Goal: Task Accomplishment & Management: Use online tool/utility

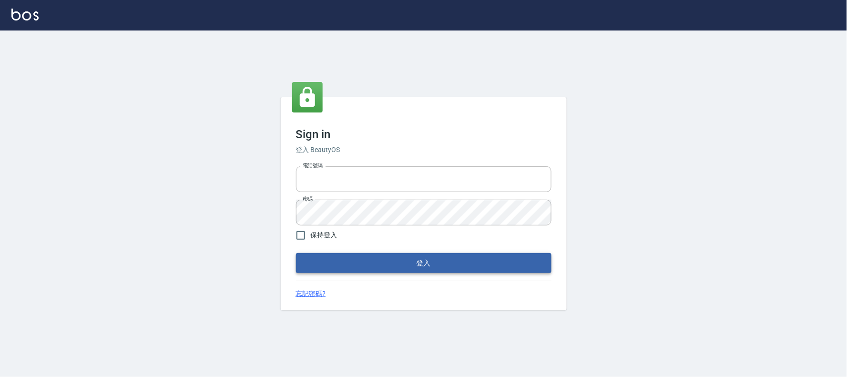
type input "032805930"
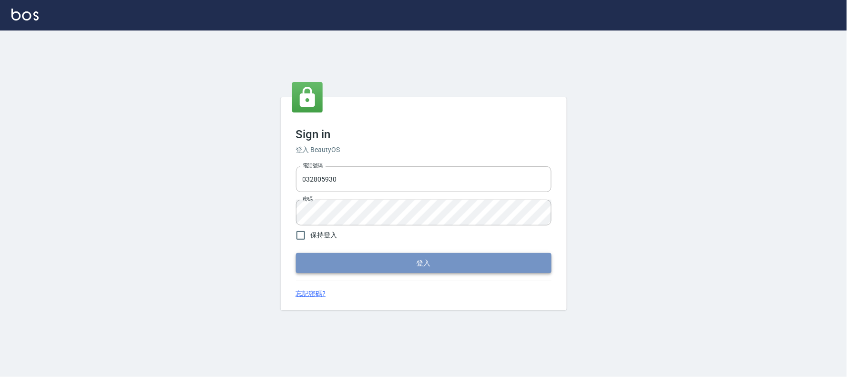
click at [412, 259] on button "登入" at bounding box center [423, 263] width 255 height 20
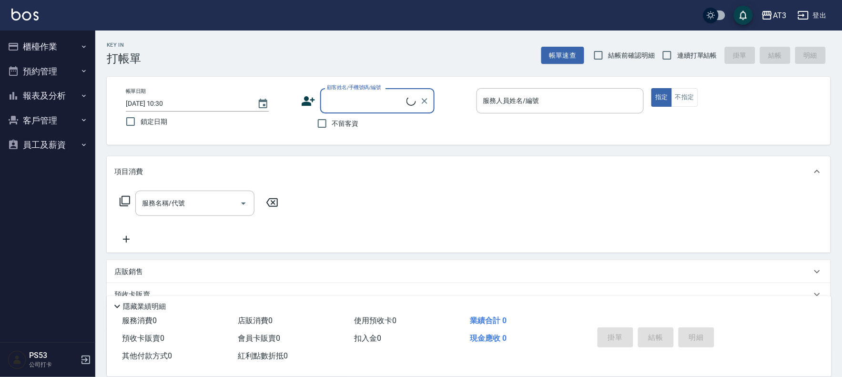
click at [41, 48] on button "櫃檯作業" at bounding box center [48, 46] width 88 height 25
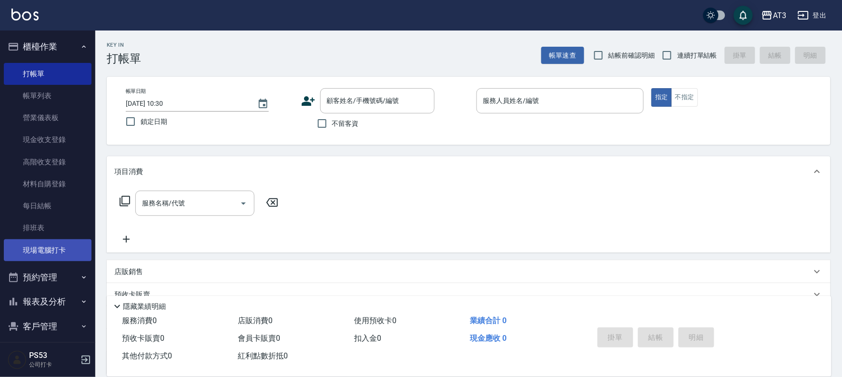
click at [54, 244] on link "現場電腦打卡" at bounding box center [48, 250] width 88 height 22
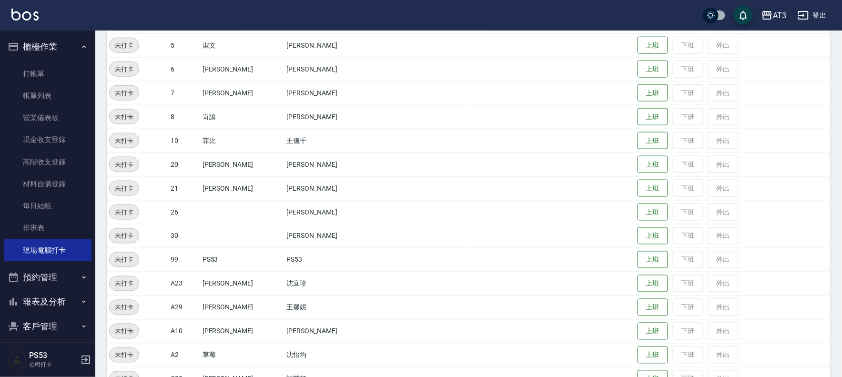
scroll to position [360, 0]
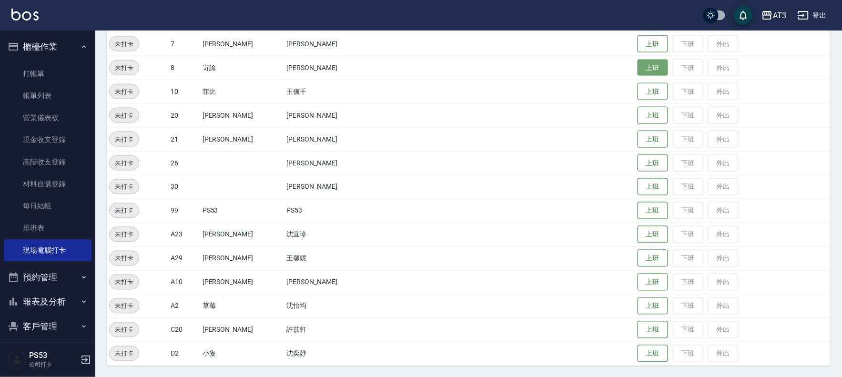
click at [643, 65] on button "上班" at bounding box center [653, 68] width 30 height 17
click at [638, 136] on button "上班" at bounding box center [653, 139] width 30 height 17
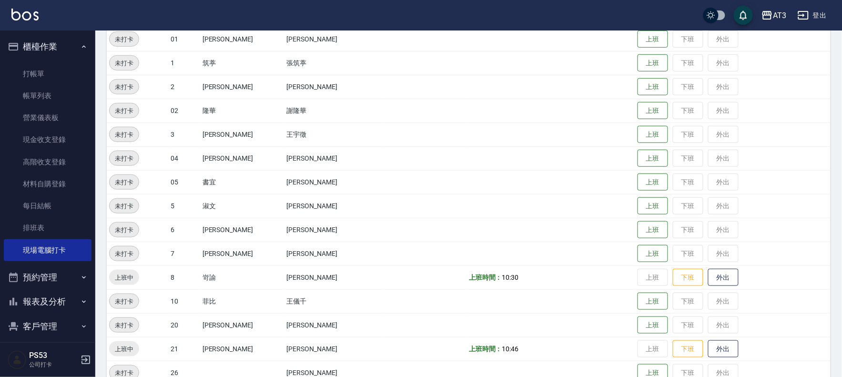
scroll to position [202, 0]
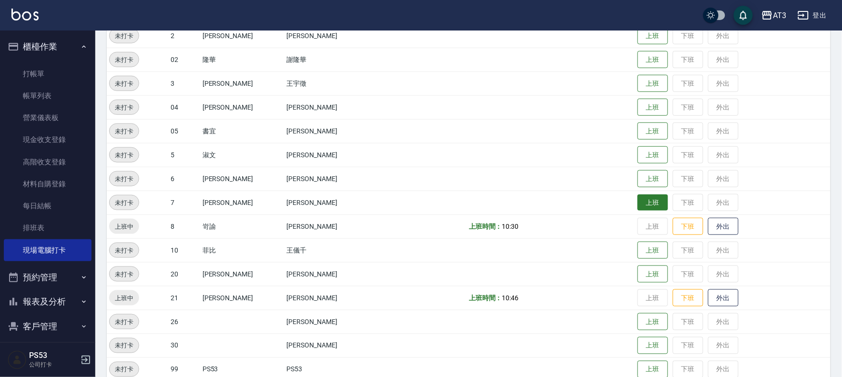
click at [638, 199] on button "上班" at bounding box center [653, 202] width 30 height 17
click at [638, 254] on button "上班" at bounding box center [653, 250] width 30 height 17
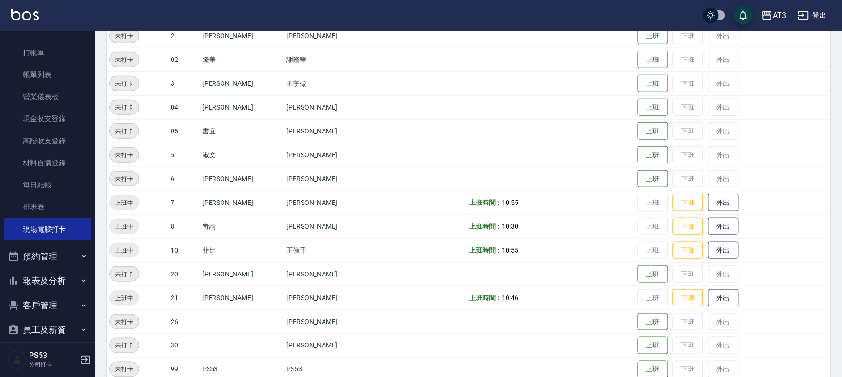
scroll to position [31, 0]
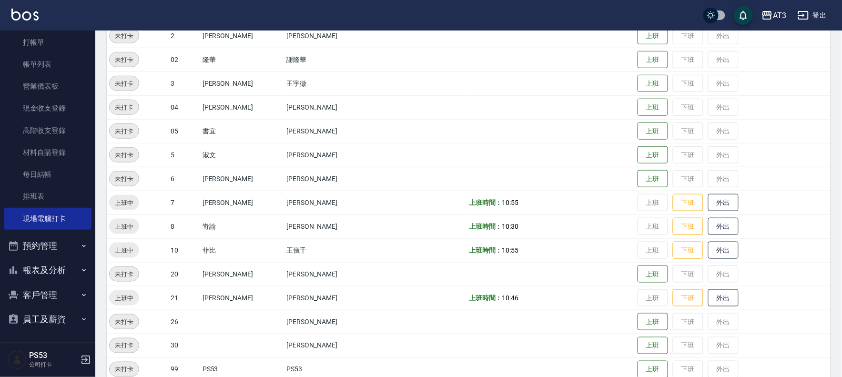
click at [51, 272] on button "報表及分析" at bounding box center [48, 270] width 88 height 25
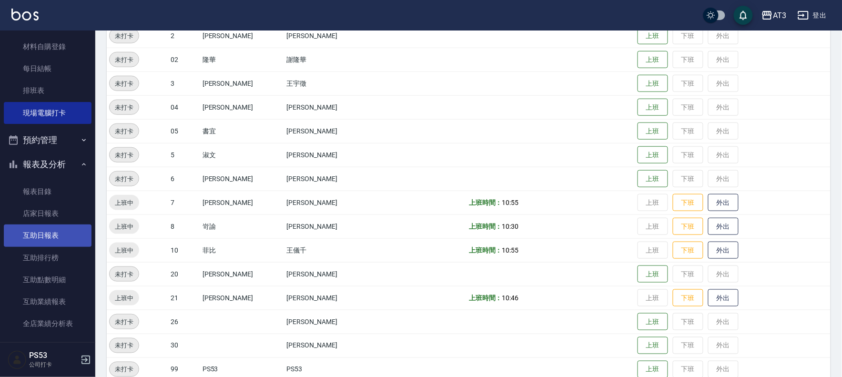
click at [60, 241] on link "互助日報表" at bounding box center [48, 235] width 88 height 22
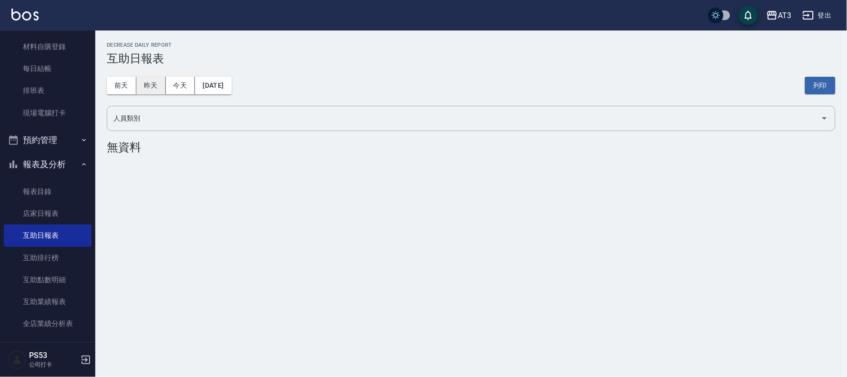
click at [153, 82] on button "昨天" at bounding box center [151, 86] width 30 height 18
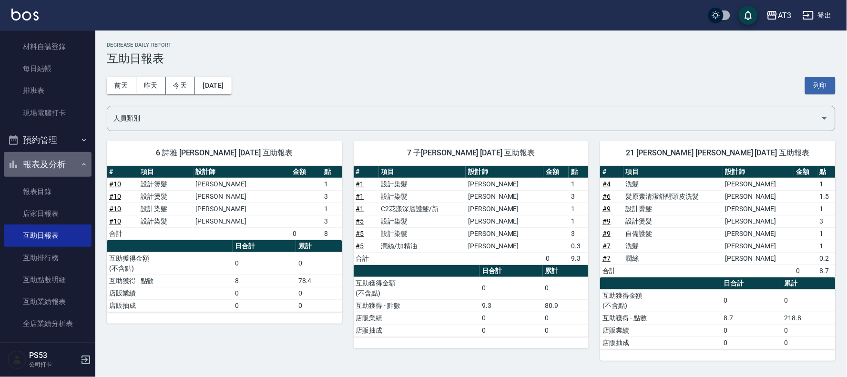
click at [64, 158] on button "報表及分析" at bounding box center [48, 164] width 88 height 25
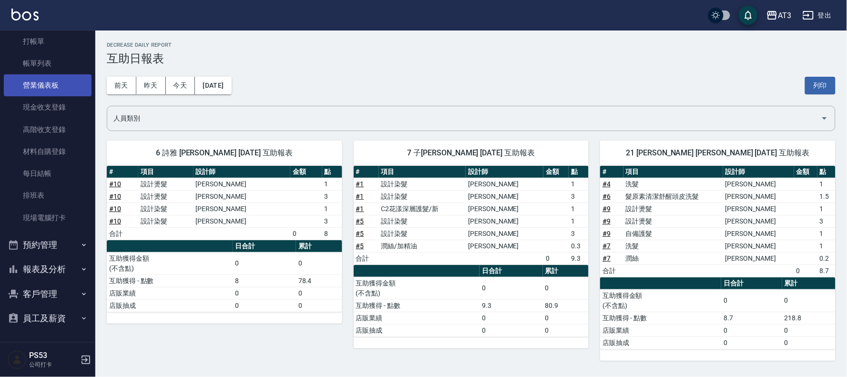
scroll to position [31, 0]
